Goal: Use online tool/utility: Utilize a website feature to perform a specific function

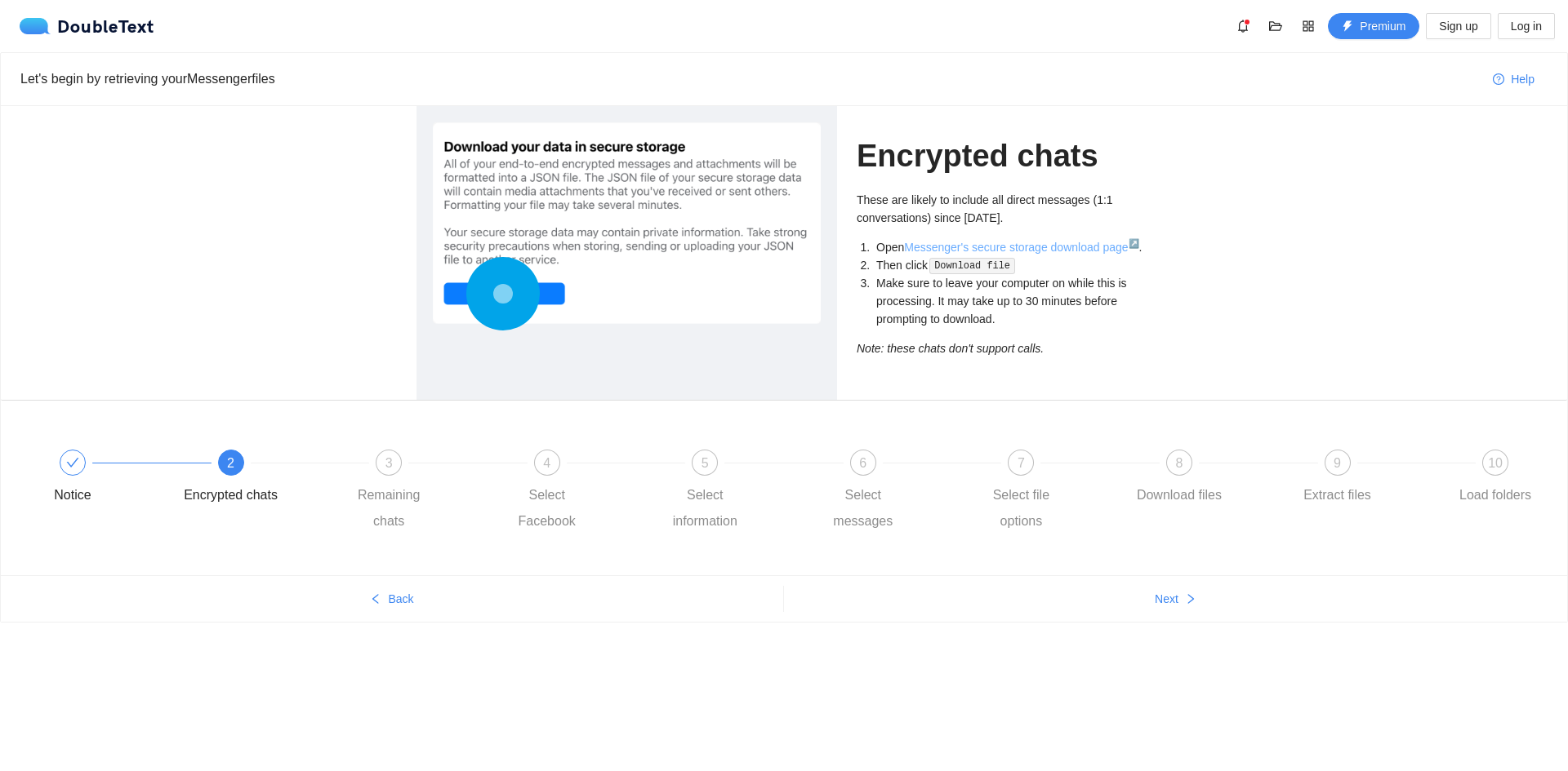
click at [930, 247] on link "Messenger's secure storage download page ↗" at bounding box center [1020, 247] width 235 height 13
click at [538, 470] on div "4" at bounding box center [547, 462] width 26 height 26
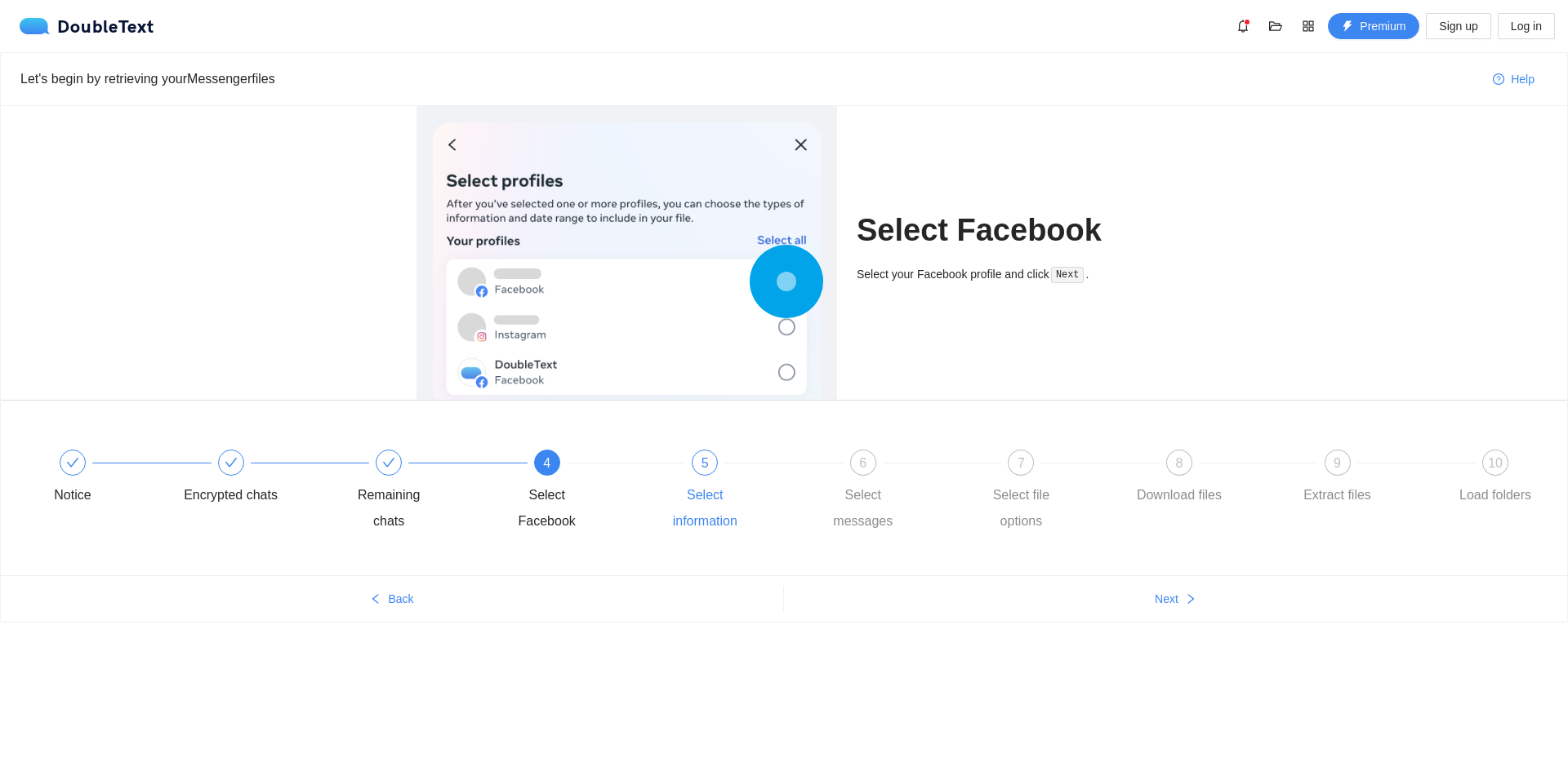
click at [724, 483] on div "Select information" at bounding box center [704, 509] width 95 height 52
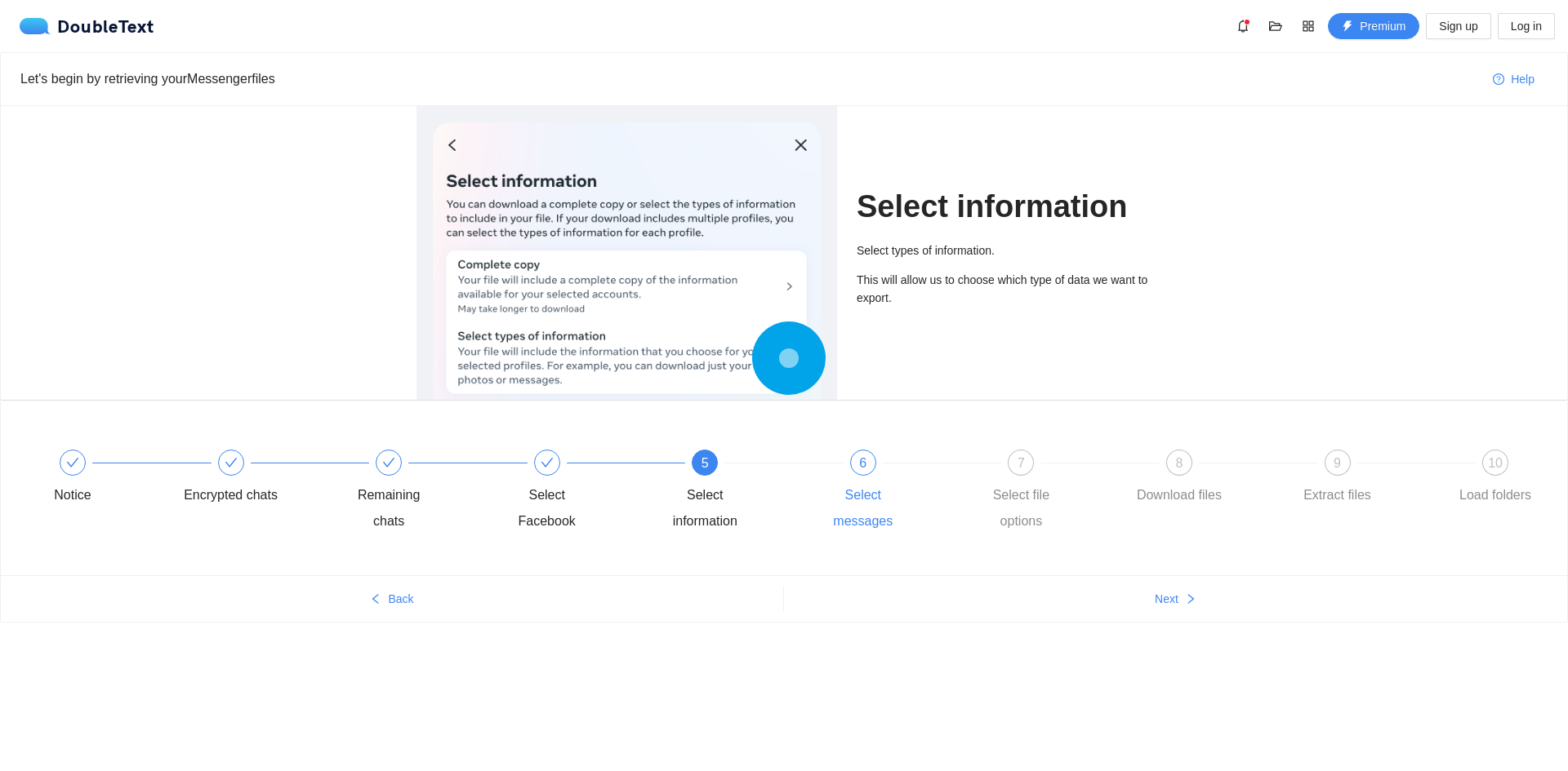
click at [889, 487] on div "Select messages" at bounding box center [863, 509] width 95 height 52
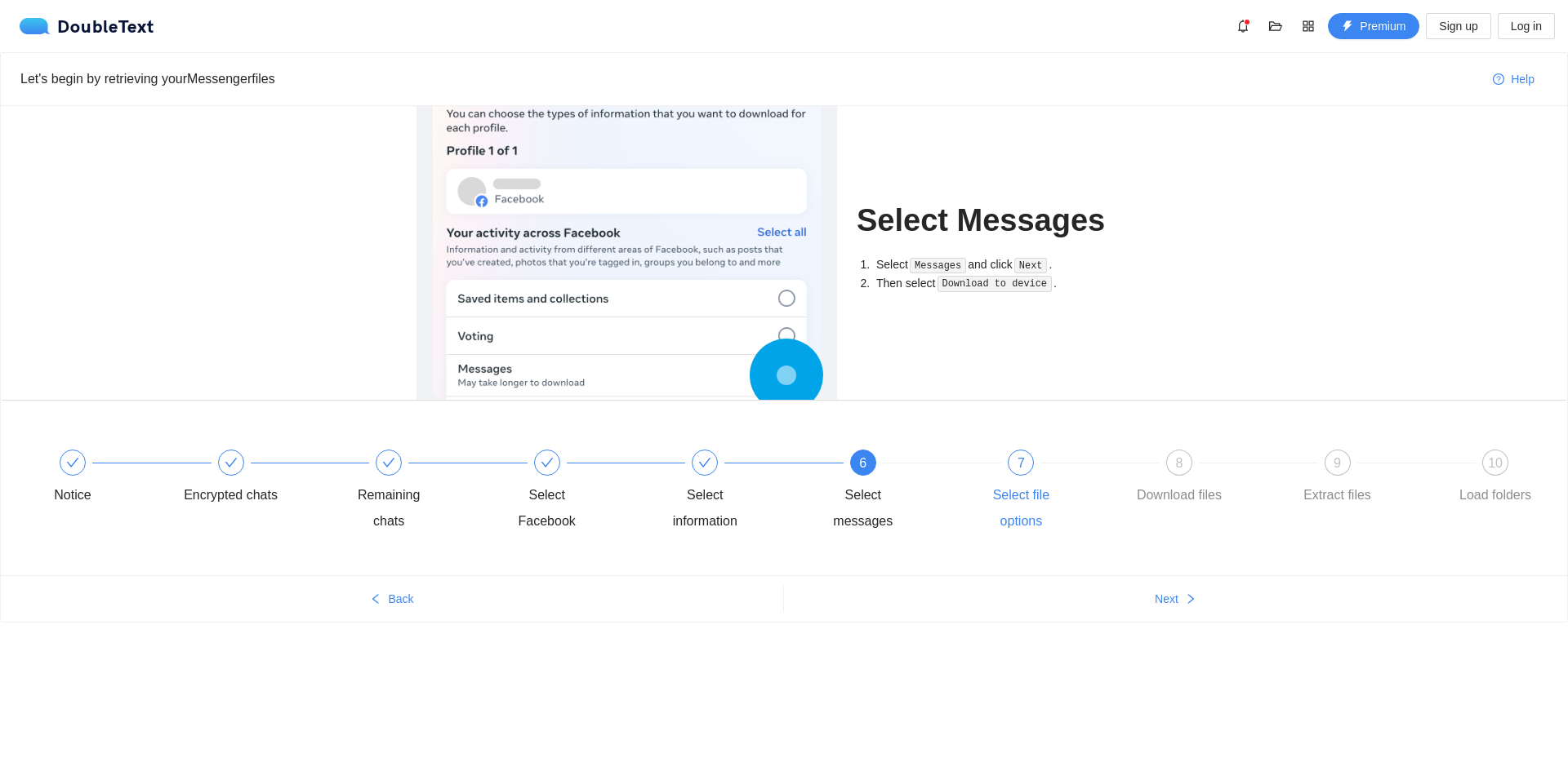
click at [1007, 481] on div "7 Select file options" at bounding box center [1052, 492] width 158 height 85
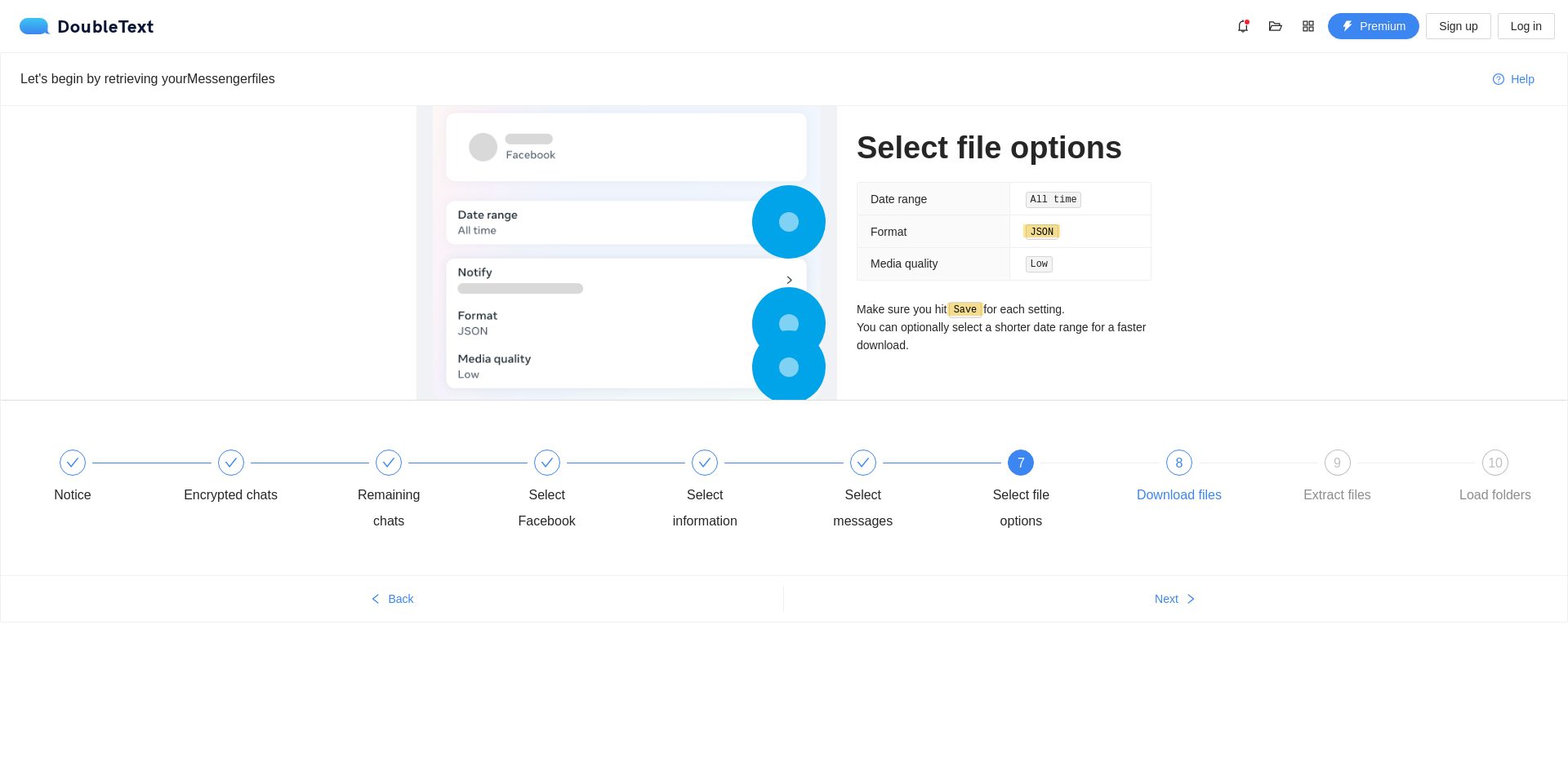
click at [1142, 486] on div "Download files" at bounding box center [1179, 495] width 85 height 26
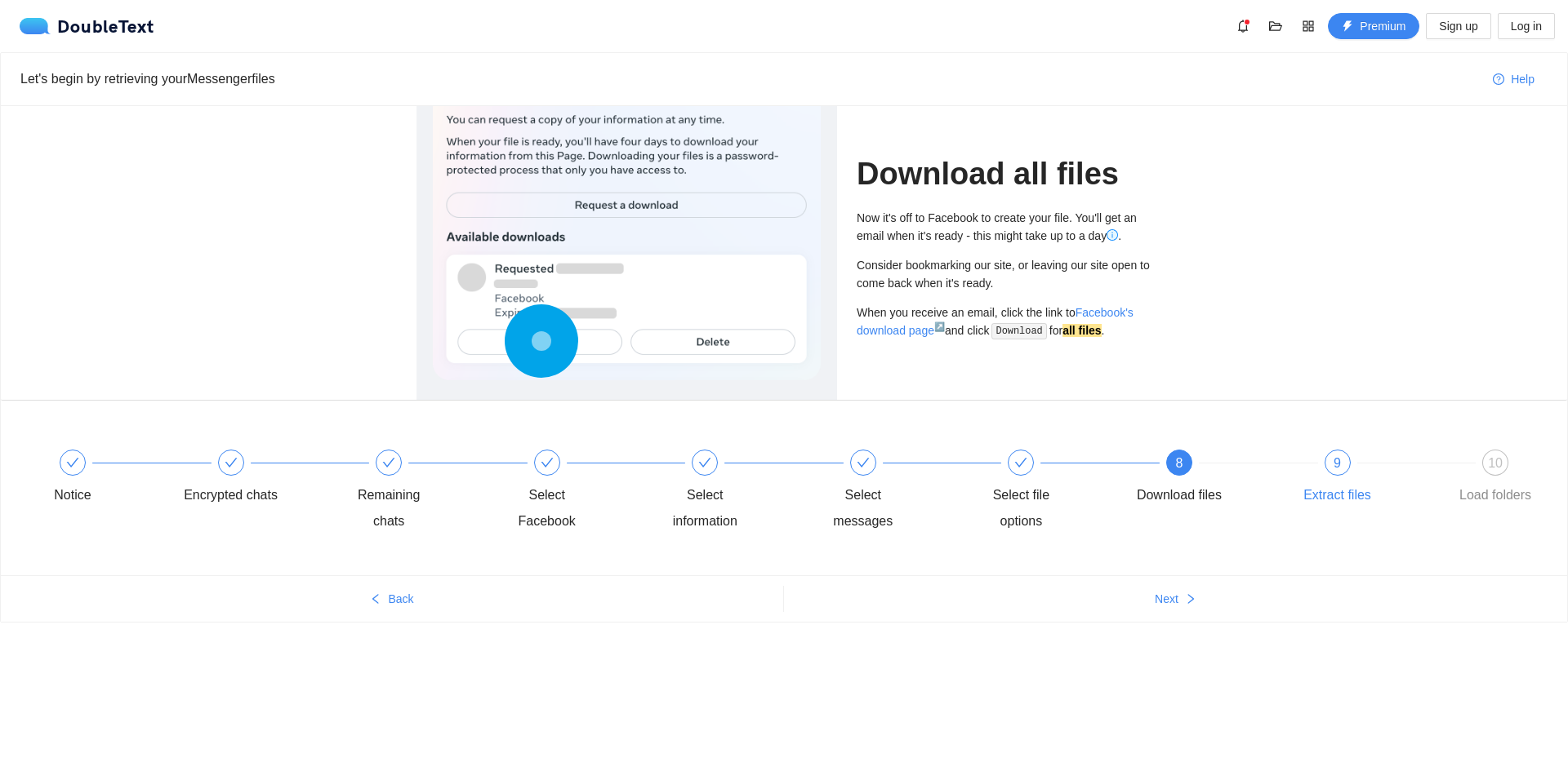
click at [1336, 485] on div "Extract files" at bounding box center [1337, 495] width 68 height 26
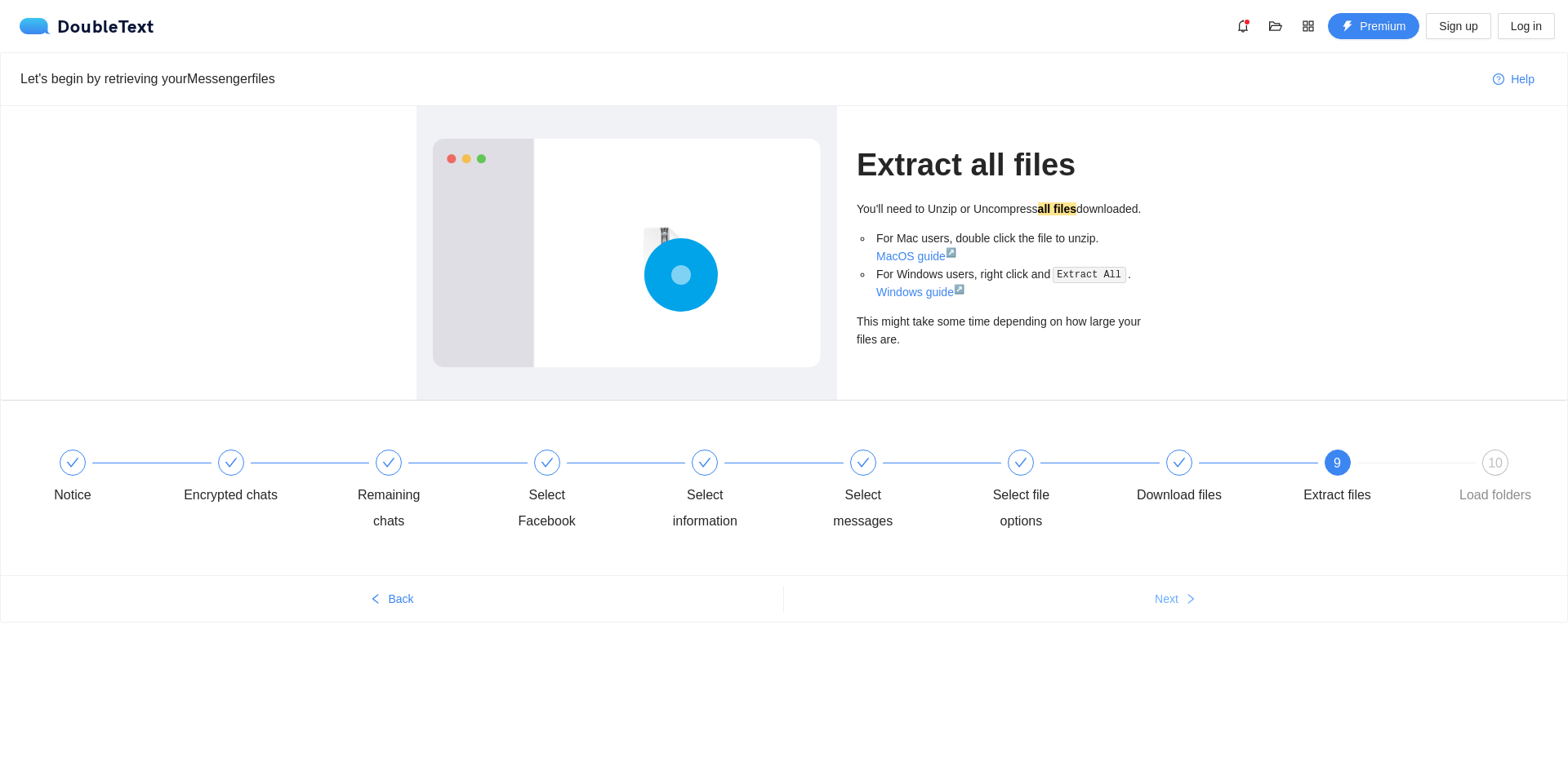
click at [1181, 588] on button "Next" at bounding box center [1175, 599] width 783 height 26
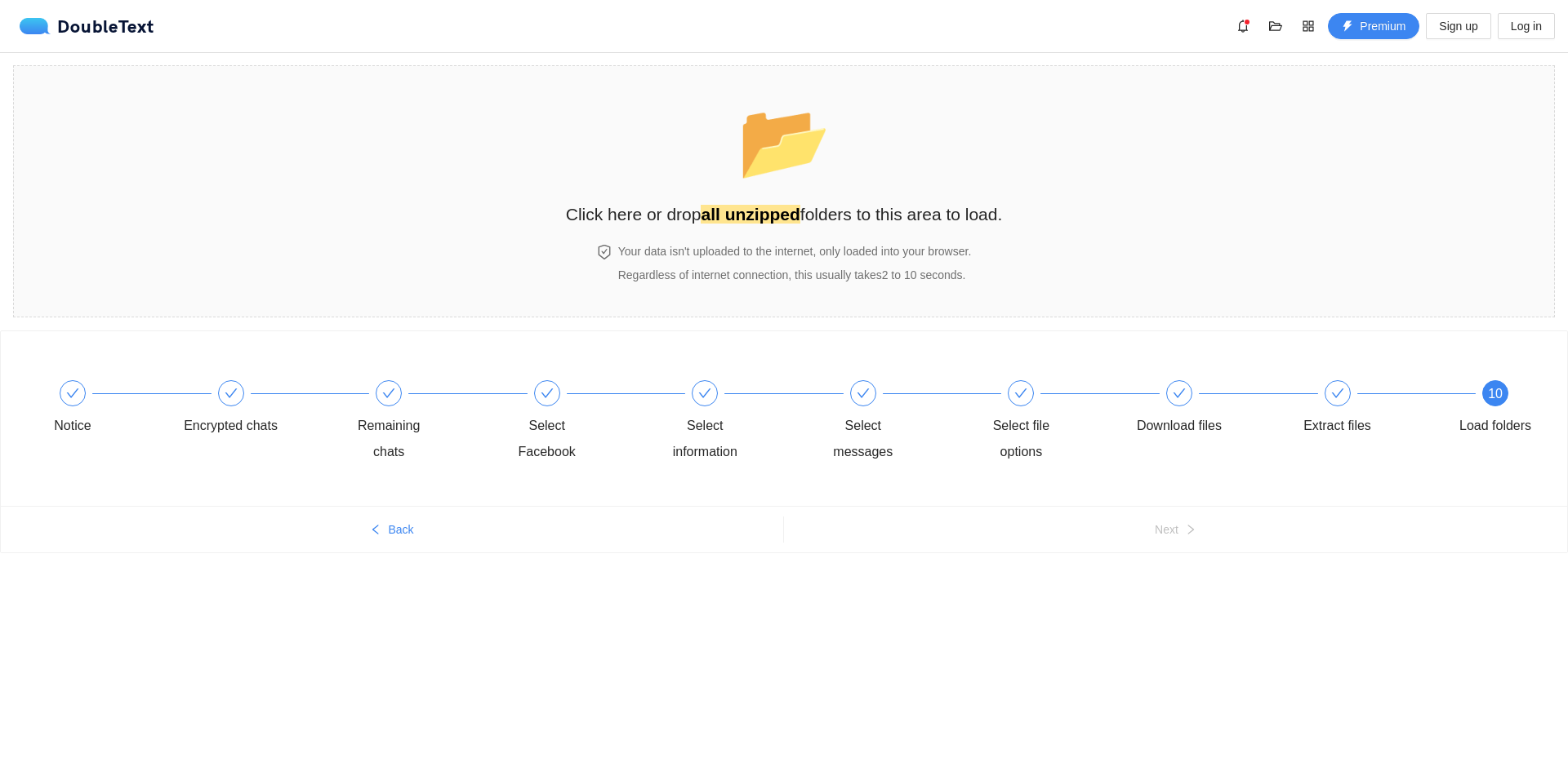
click at [801, 770] on body "DoubleText Premium Sign up Log in 📂 Click here or drop all unzipped folders to …" at bounding box center [784, 385] width 1568 height 771
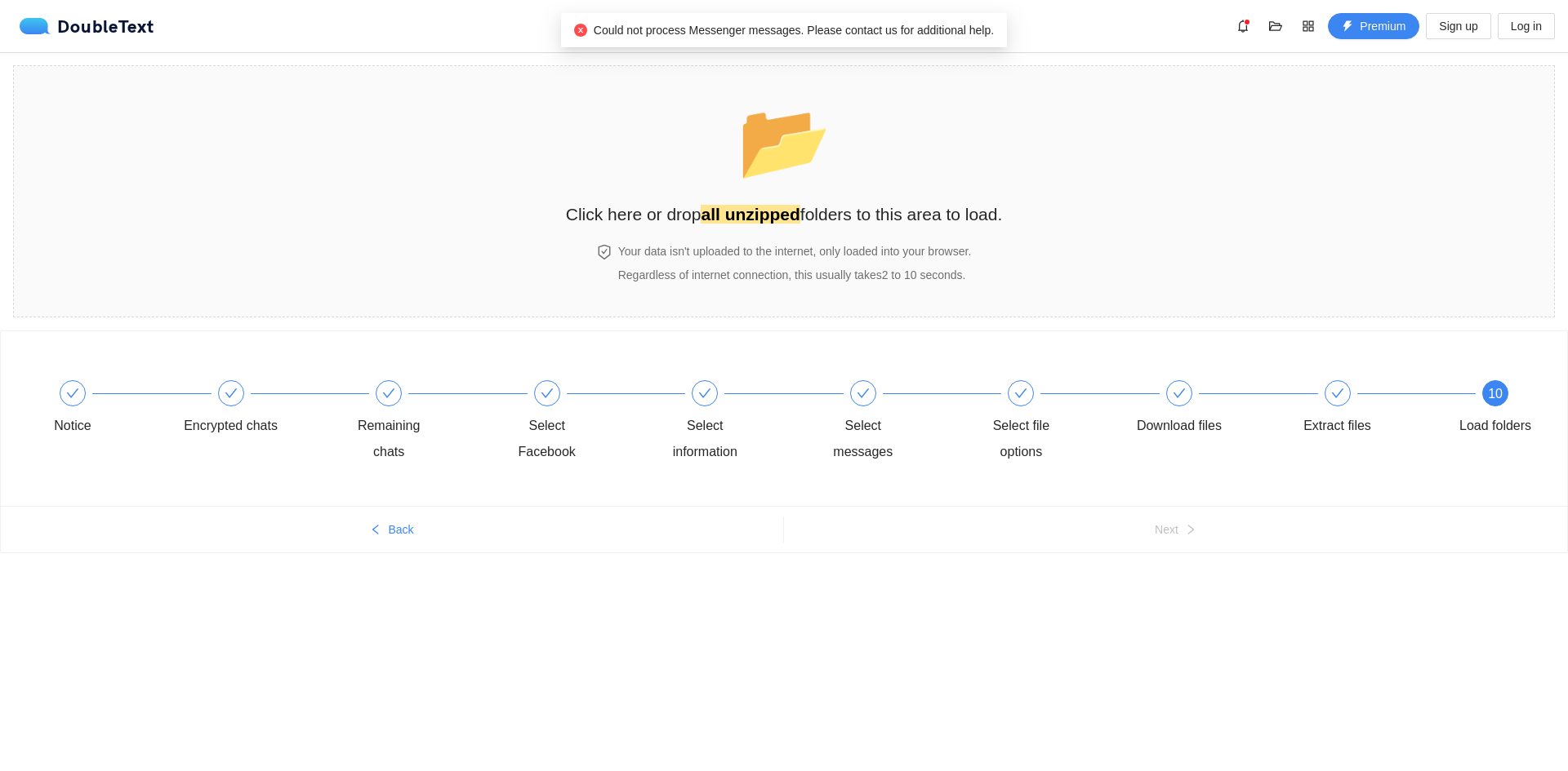
click at [638, 18] on div "Could not process Messenger messages. Please contact us for additional help." at bounding box center [784, 30] width 446 height 34
drag, startPoint x: 638, startPoint y: 24, endPoint x: 784, endPoint y: 29, distance: 146.1
click at [784, 29] on span "Could not process Messenger messages. Please contact us for additional help." at bounding box center [794, 30] width 400 height 13
click at [784, 29] on span "Could not process Messenger messages. Please contact us for additional help." at bounding box center [794, 30] width 400 height 13
click at [615, 254] on div "Your data isn't uploaded to the internet, only loaded into your browser. Regard…" at bounding box center [795, 263] width 360 height 42
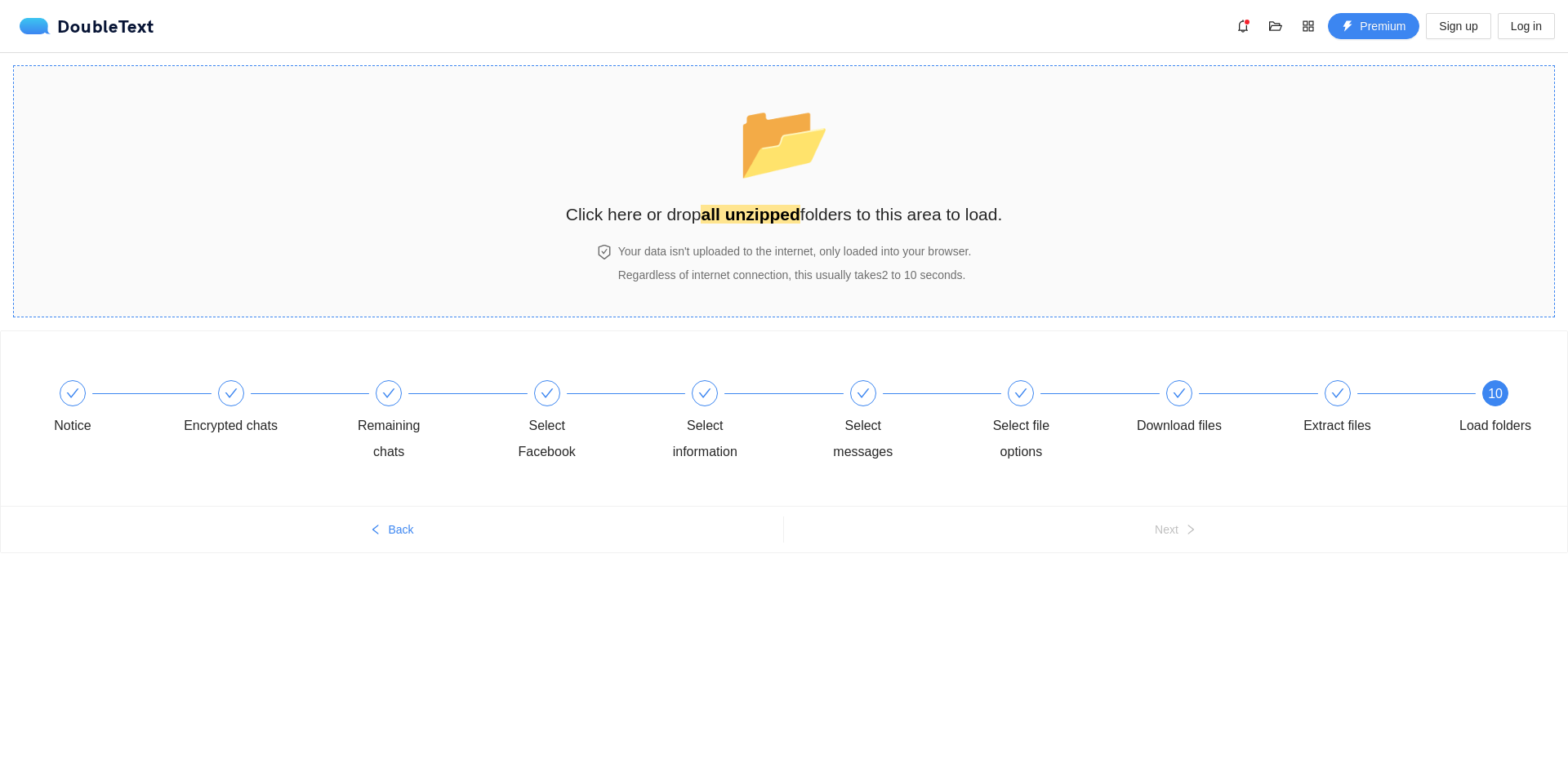
click at [783, 246] on h4 "Your data isn't uploaded to the internet, only loaded into your browser." at bounding box center [795, 251] width 353 height 18
click at [386, 309] on section "📂 Click here or drop all unzipped folders to this area to load. Your data isn't…" at bounding box center [784, 192] width 1541 height 252
